Goal: Check status

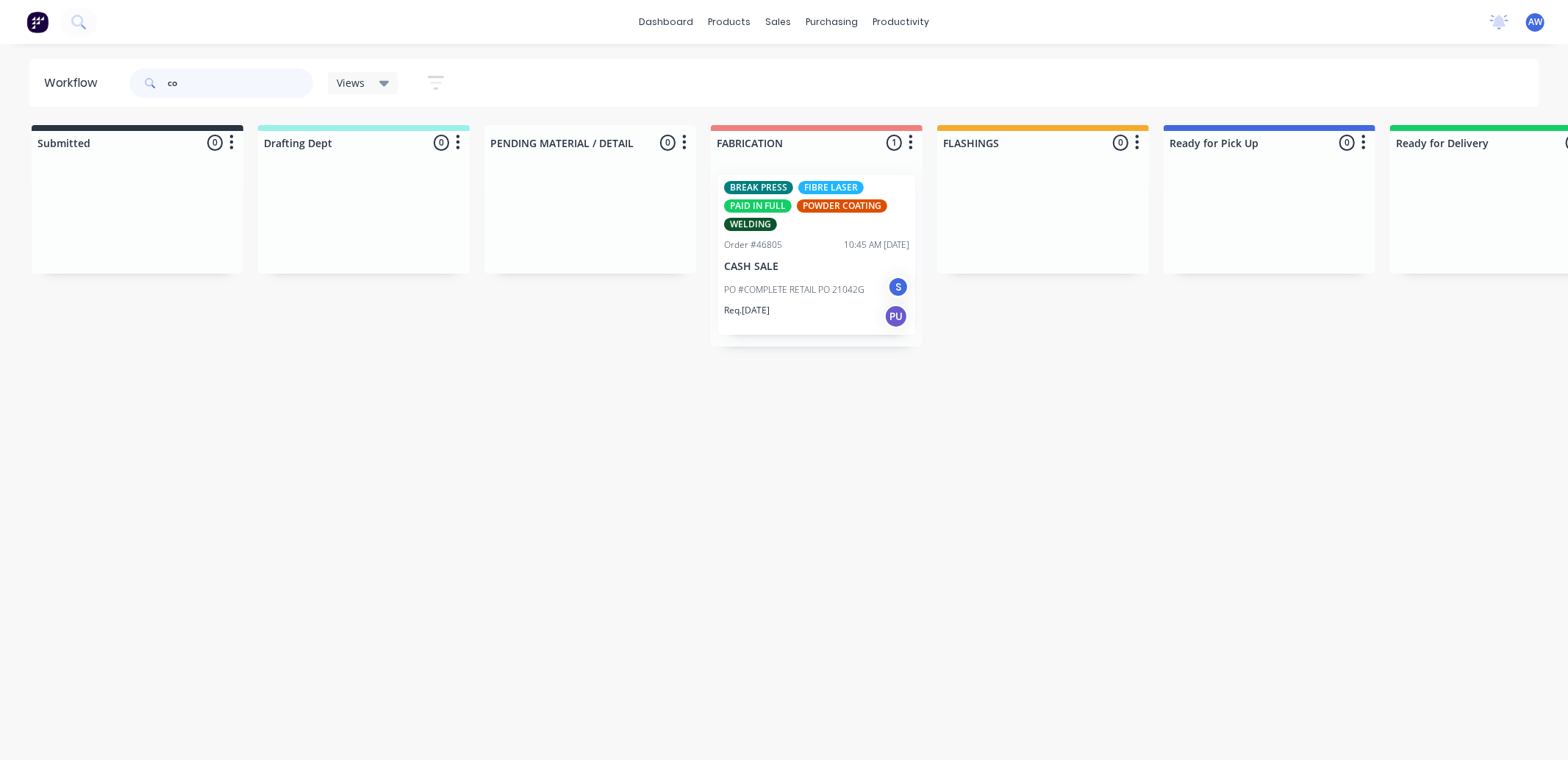
type input "c"
type input "43128"
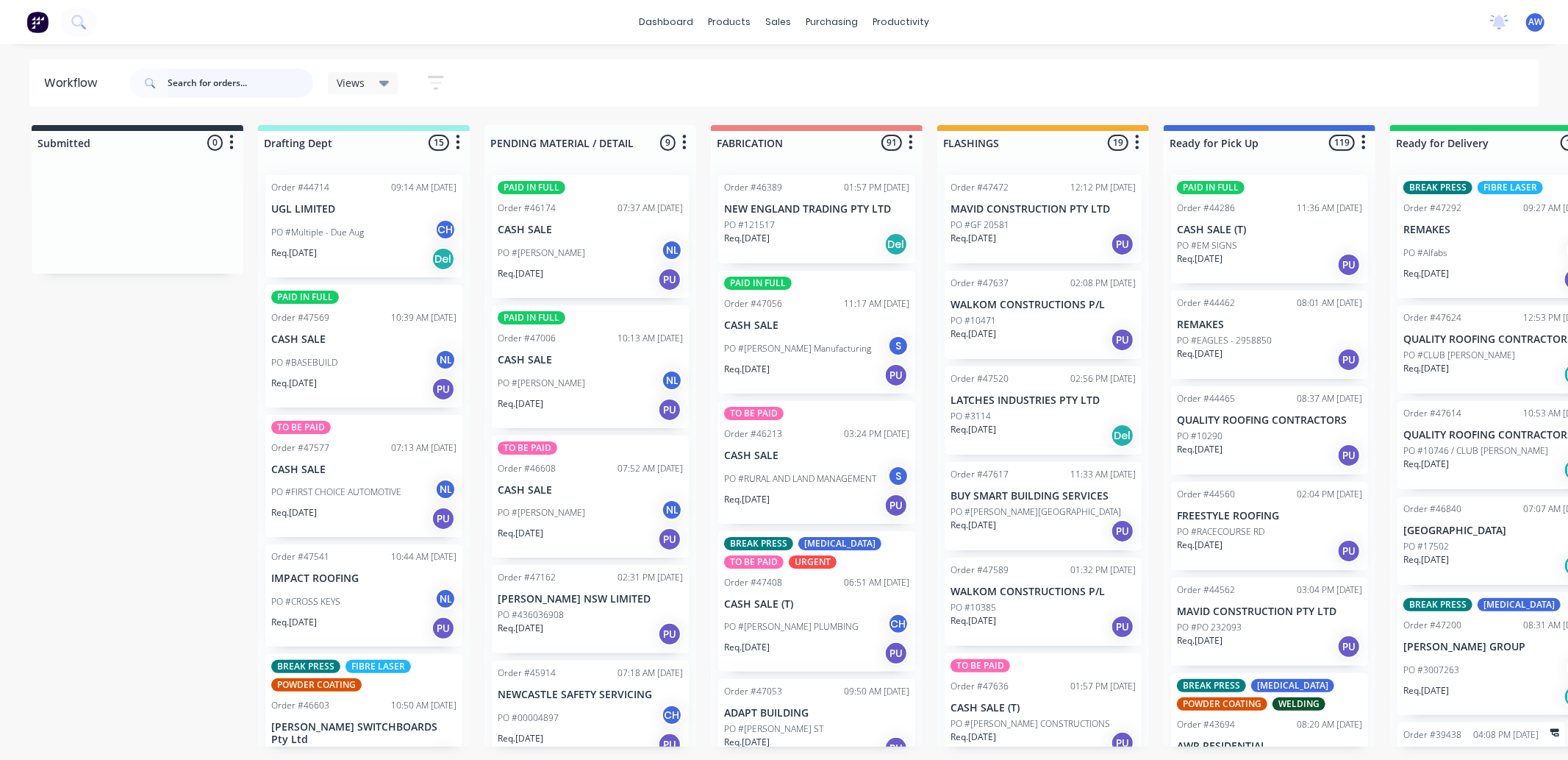
click at [201, 78] on input "text" at bounding box center [240, 83] width 146 height 30
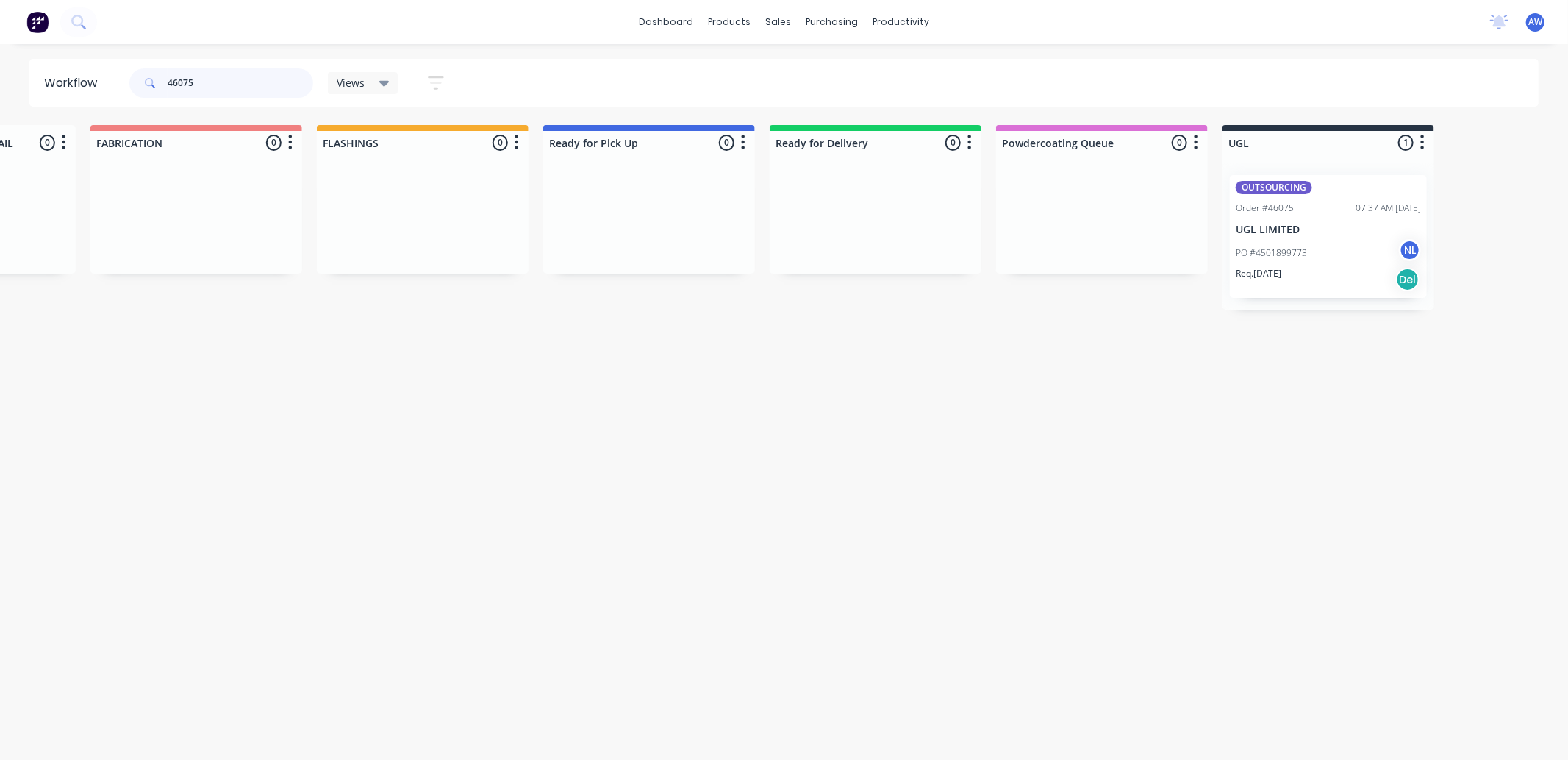
scroll to position [0, 635]
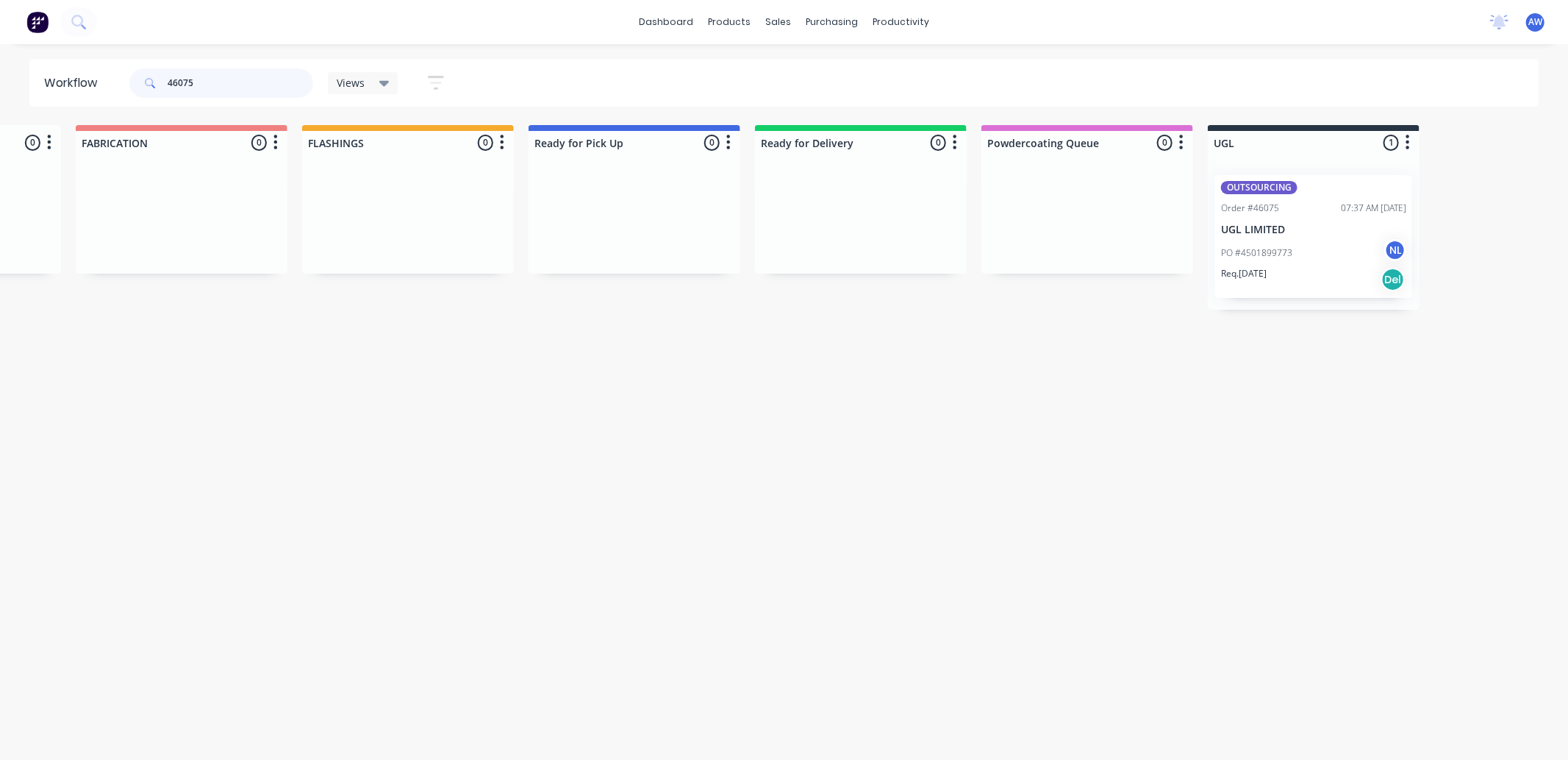
type input "46075"
click at [1326, 243] on div "PO #4501899773 NL" at bounding box center [1313, 253] width 185 height 28
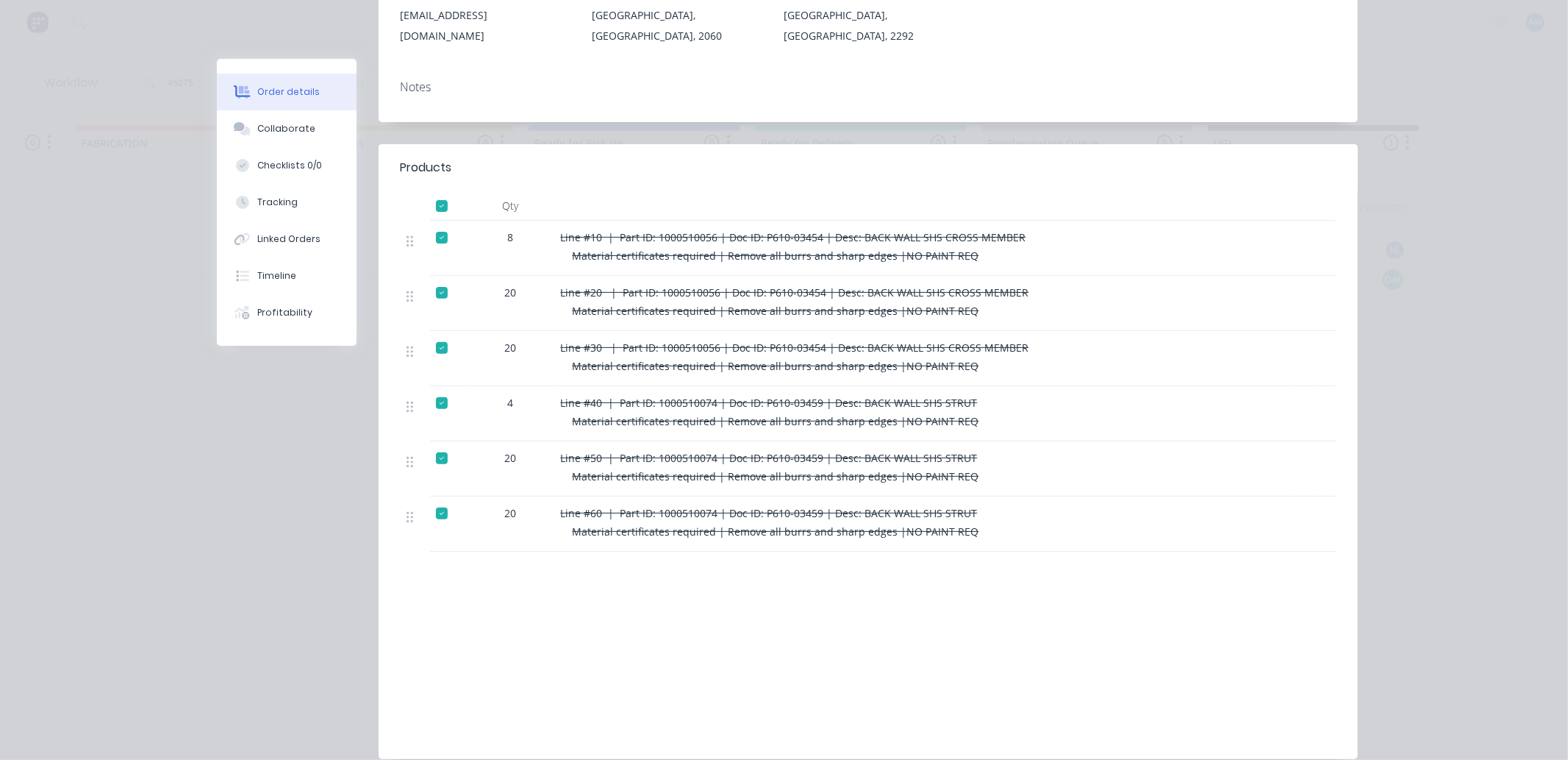
scroll to position [327, 0]
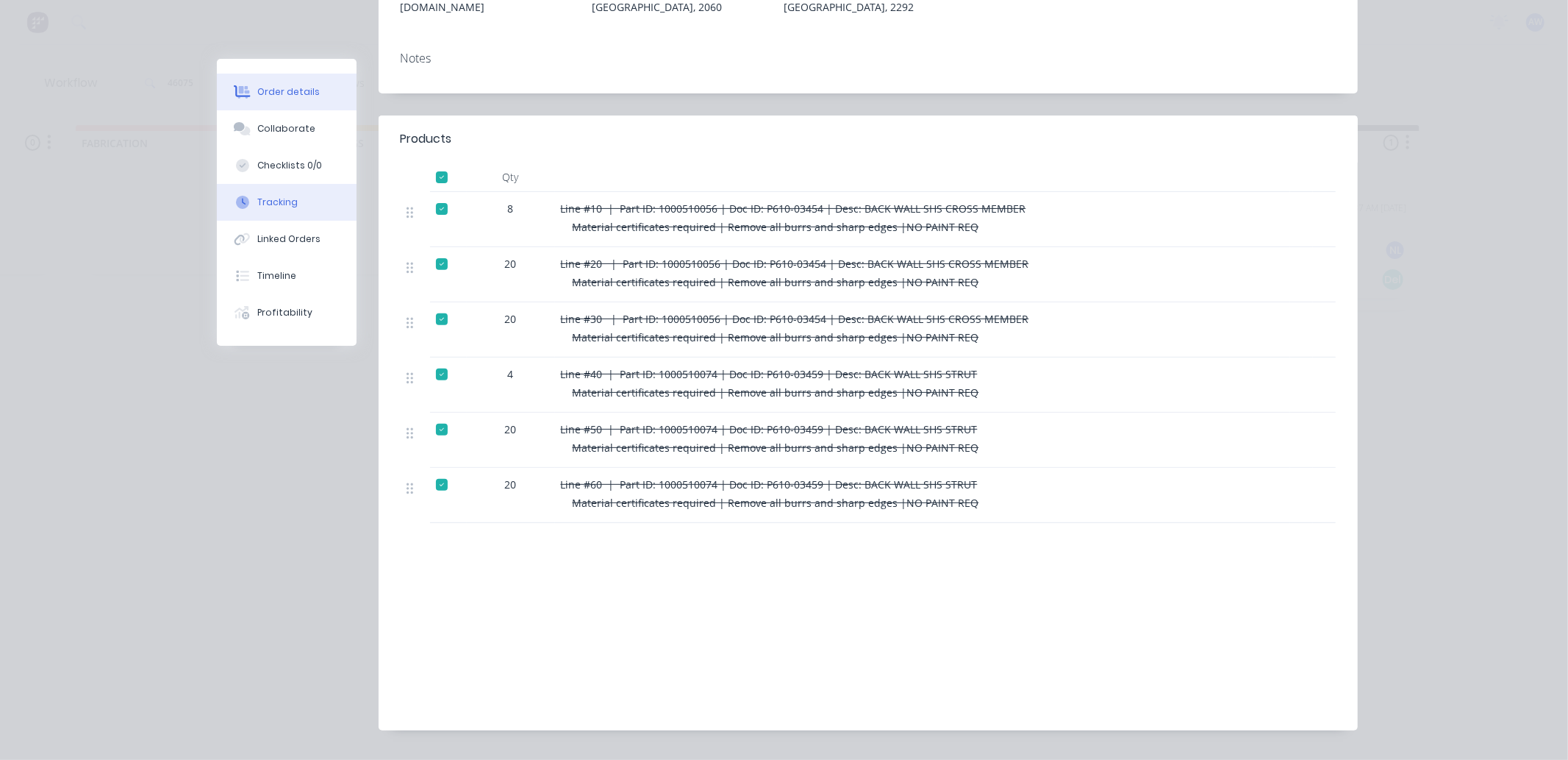
click at [257, 197] on div "Tracking" at bounding box center [277, 201] width 40 height 13
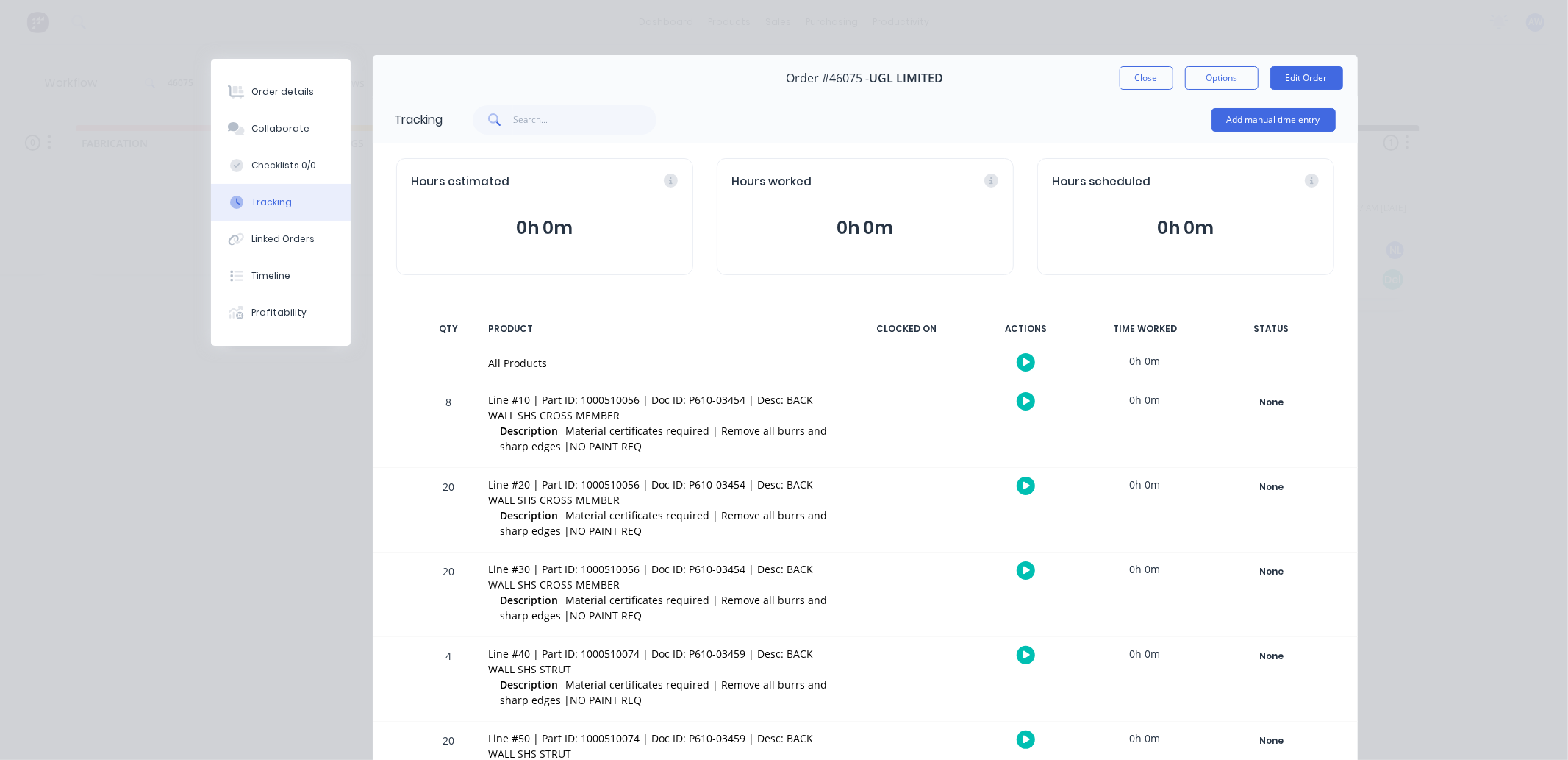
scroll to position [0, 0]
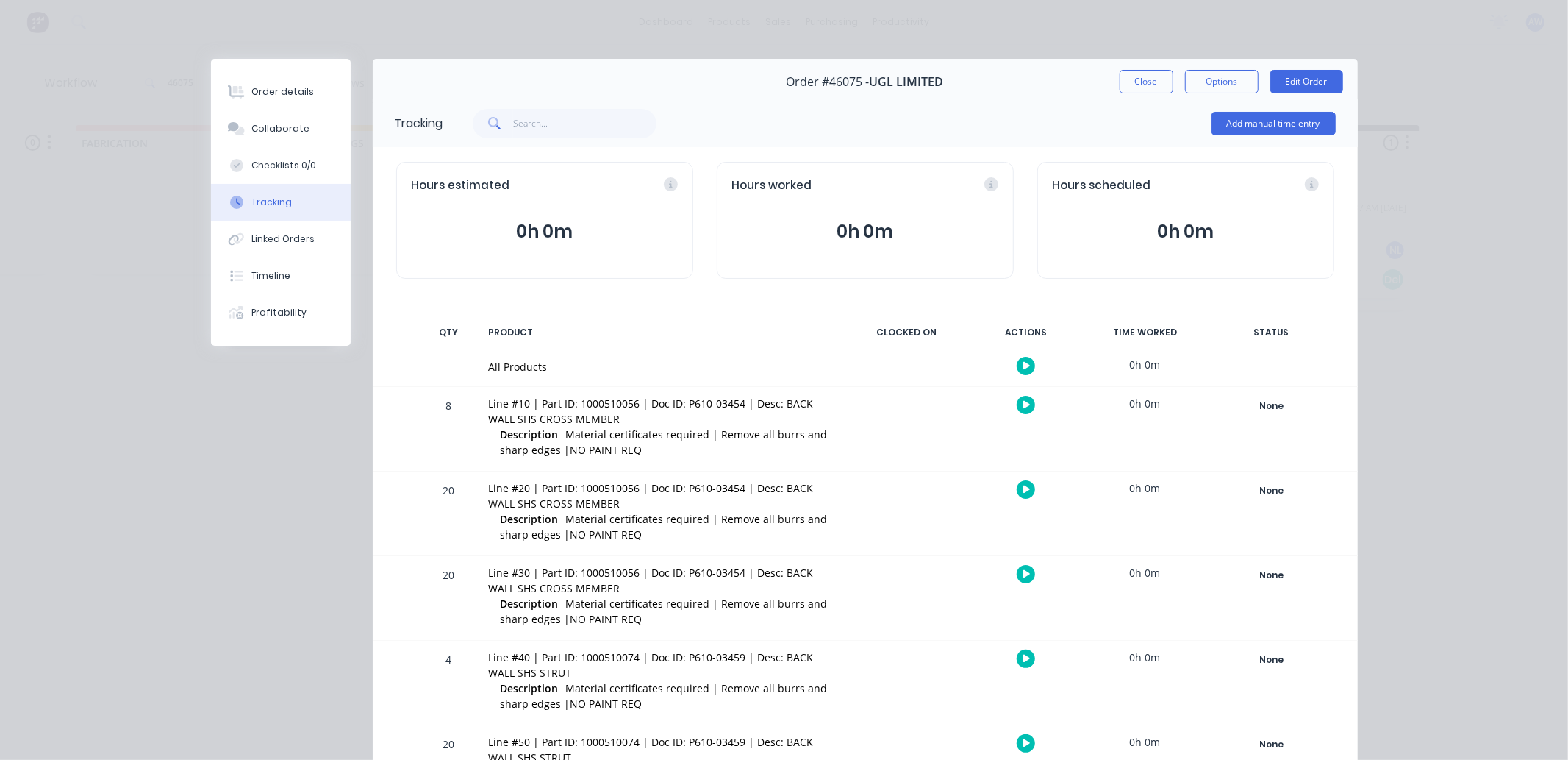
drag, startPoint x: 1133, startPoint y: 78, endPoint x: 816, endPoint y: 277, distance: 374.3
click at [1131, 78] on button "Close" at bounding box center [1146, 82] width 53 height 24
